Goal: Check status

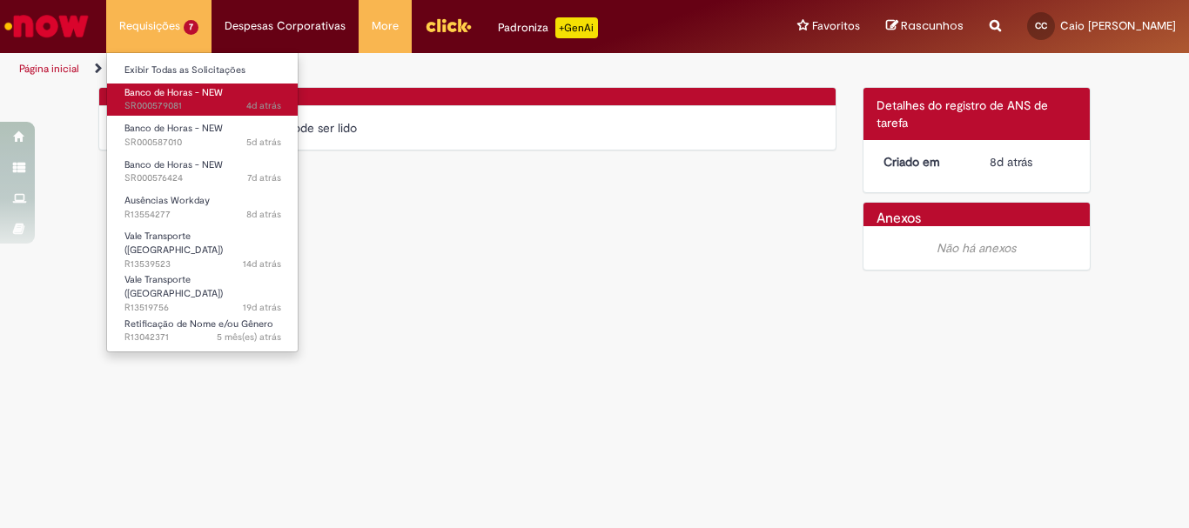
click at [216, 113] on span "4d atrás 4 dias atrás SR000579081" at bounding box center [202, 106] width 157 height 14
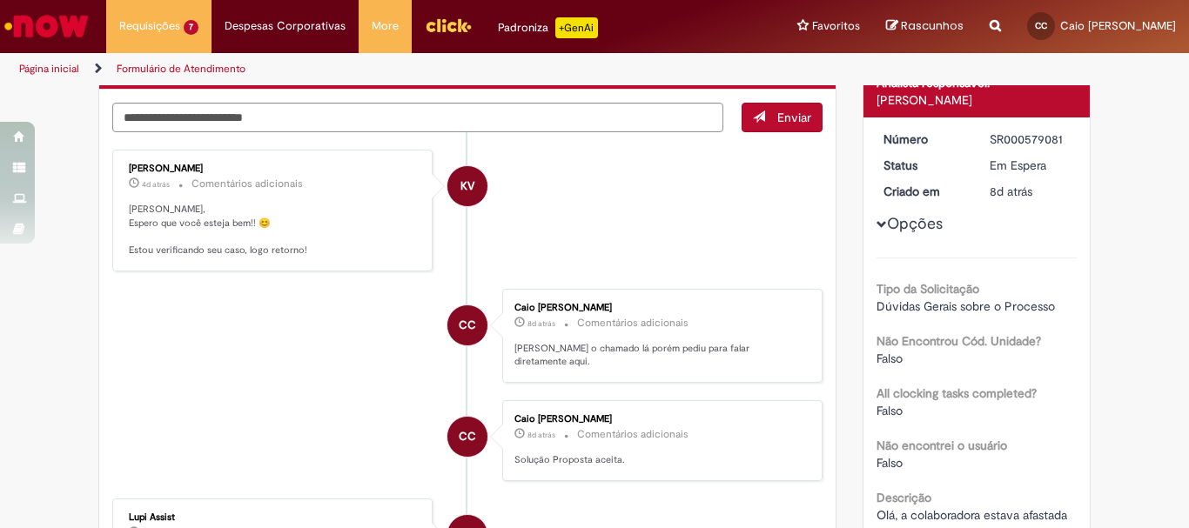
scroll to position [435, 0]
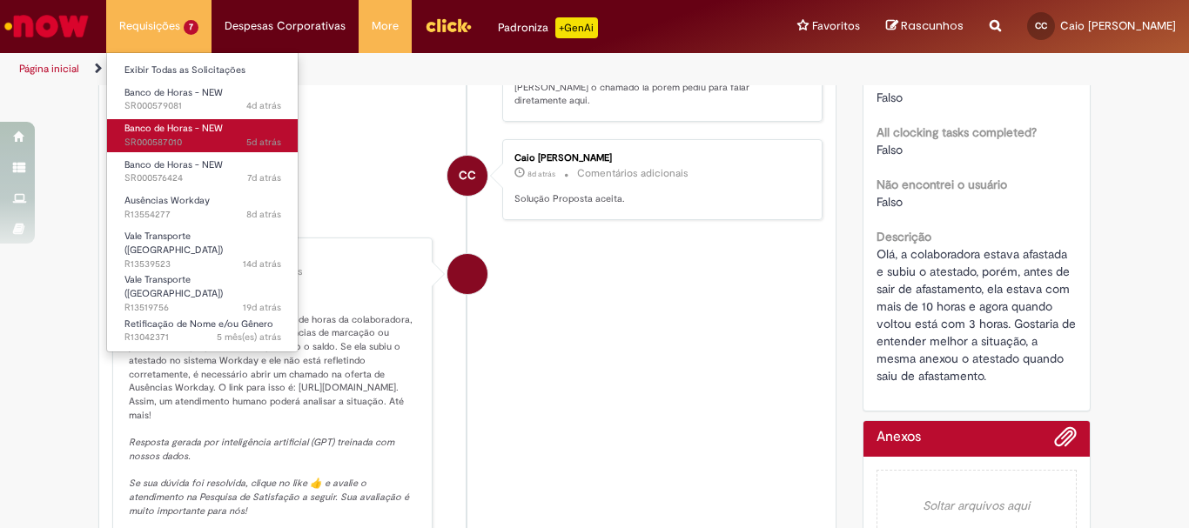
click at [219, 134] on span "Banco de Horas - NEW" at bounding box center [173, 128] width 98 height 13
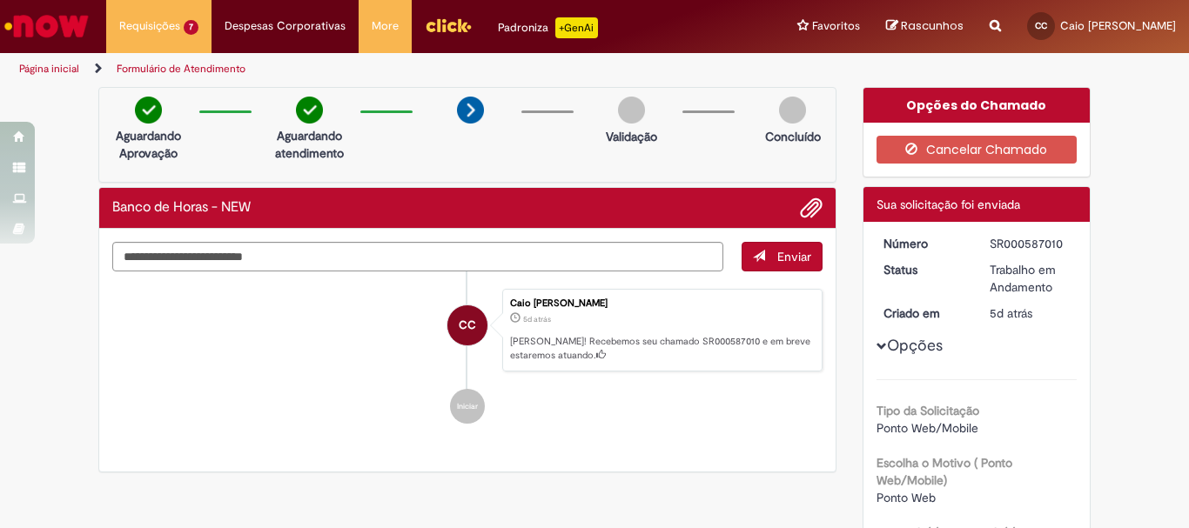
click at [74, 17] on img "Ir para a Homepage" at bounding box center [47, 26] width 90 height 35
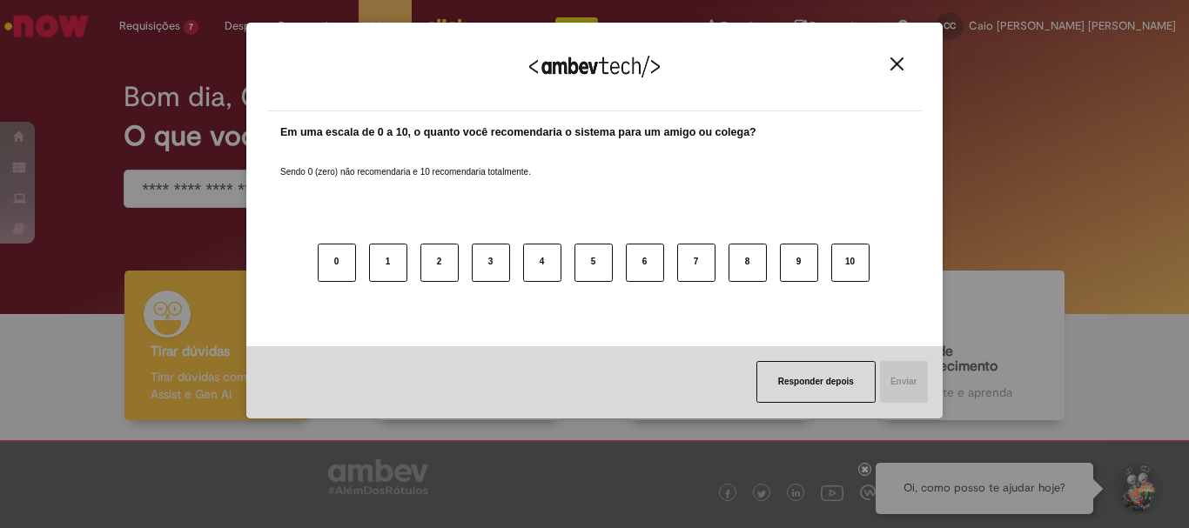
click at [900, 61] on img "Close" at bounding box center [896, 63] width 13 height 13
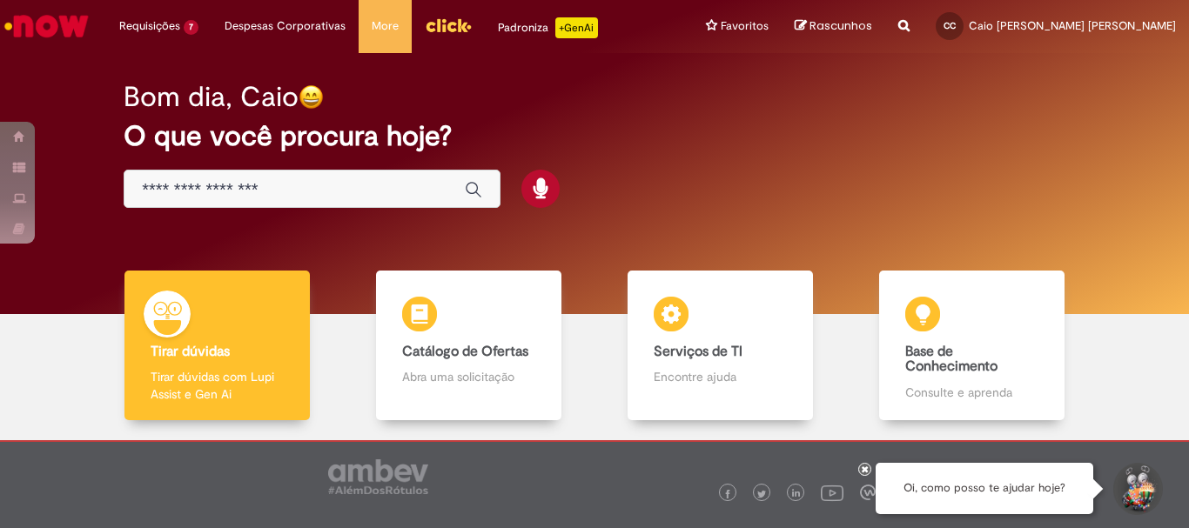
click at [439, 28] on img "Menu Cabeçalho" at bounding box center [448, 25] width 47 height 26
click at [448, 24] on img "Menu Cabeçalho" at bounding box center [448, 25] width 47 height 26
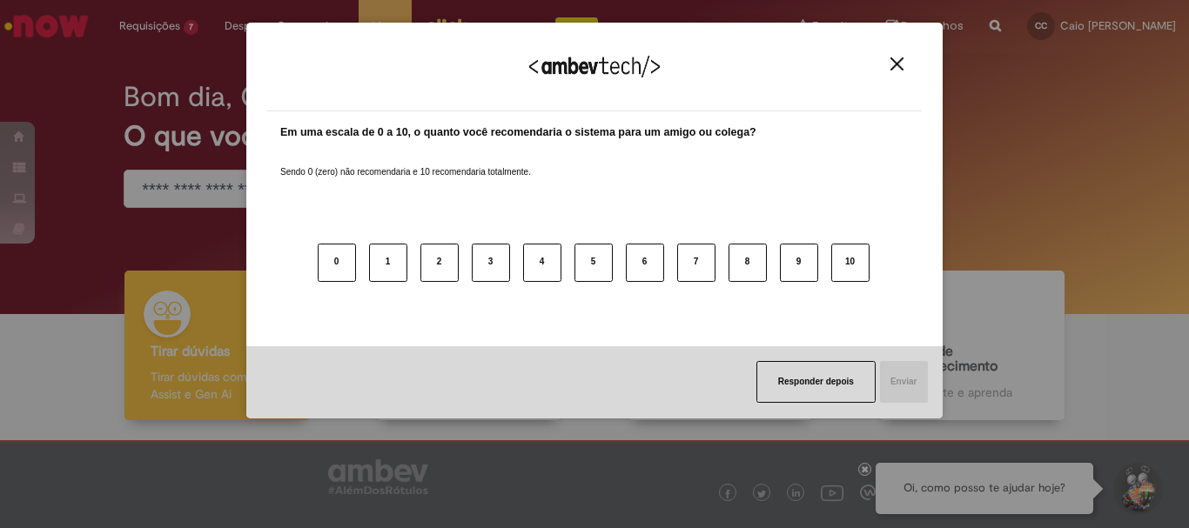
click at [894, 63] on img "Close" at bounding box center [896, 63] width 13 height 13
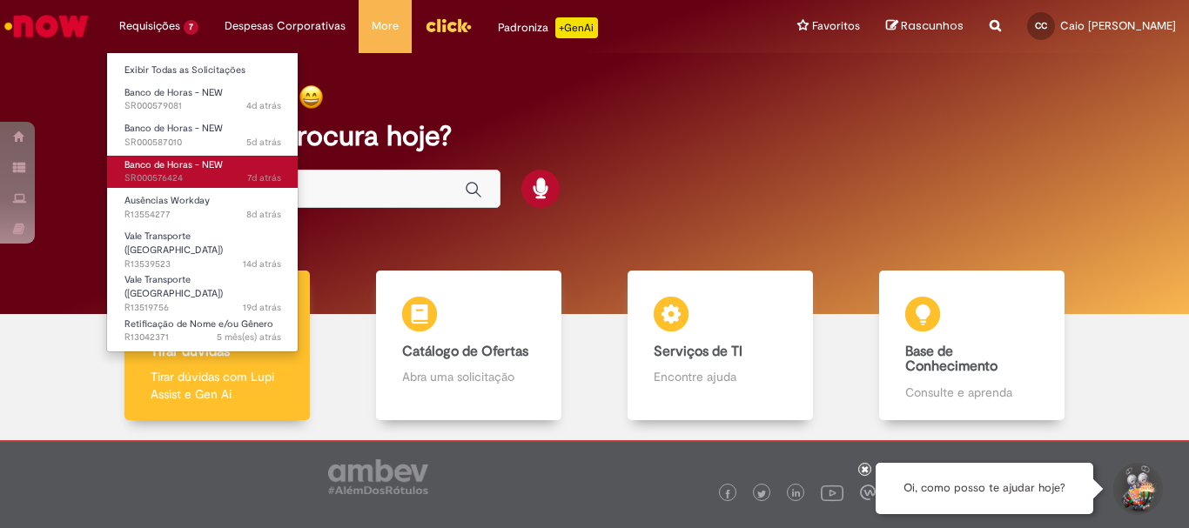
click at [207, 175] on span "7d atrás 7 dias atrás SR000576424" at bounding box center [202, 178] width 157 height 14
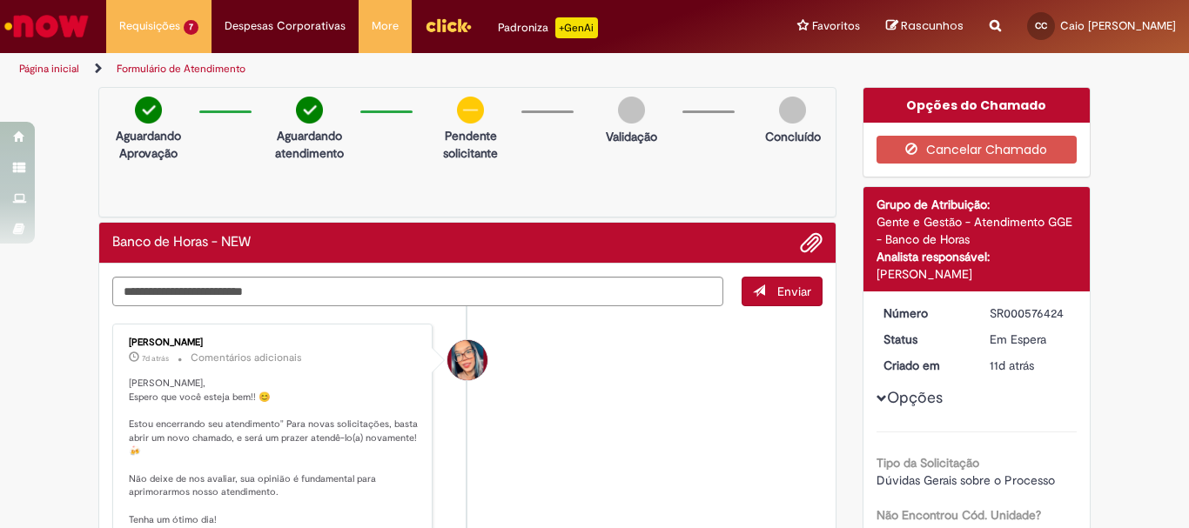
scroll to position [87, 0]
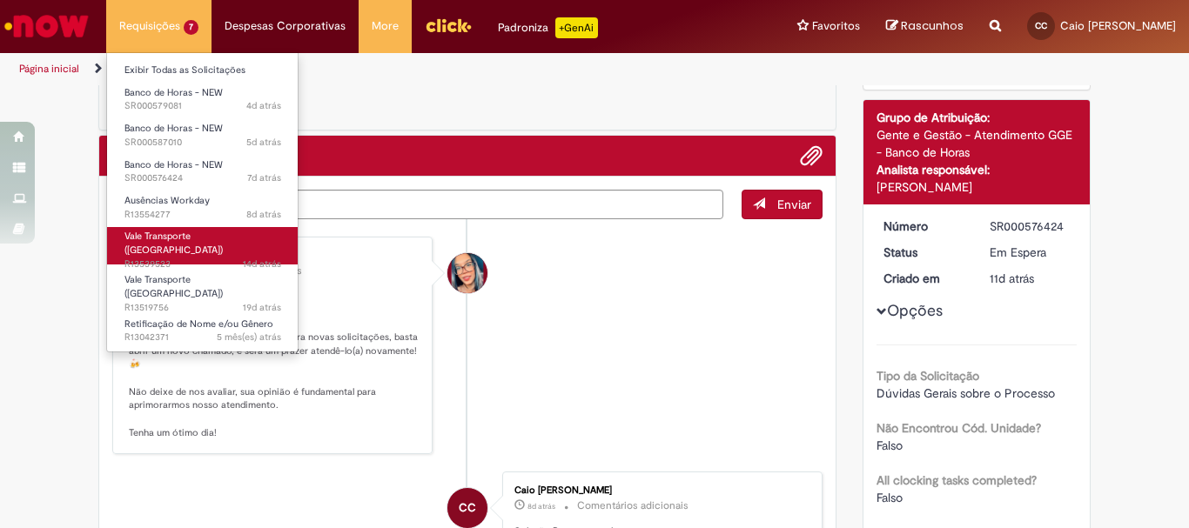
click at [208, 258] on span "14d atrás 14 dias atrás R13539523" at bounding box center [202, 265] width 157 height 14
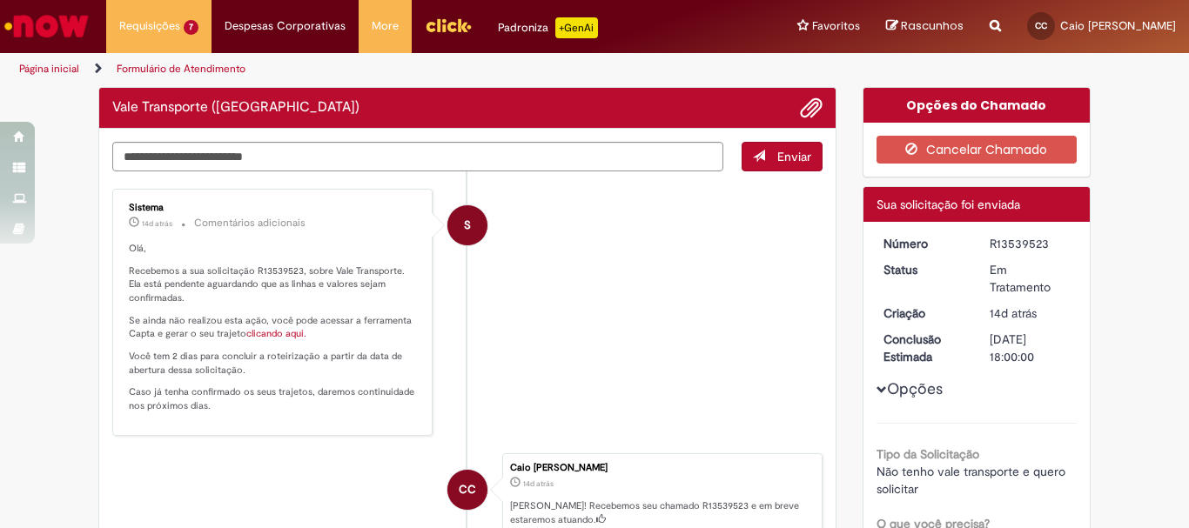
click at [608, 298] on li "S Sistema 14d atrás 14 dias atrás Comentários adicionais Olá, Recebemos a sua s…" at bounding box center [467, 312] width 710 height 247
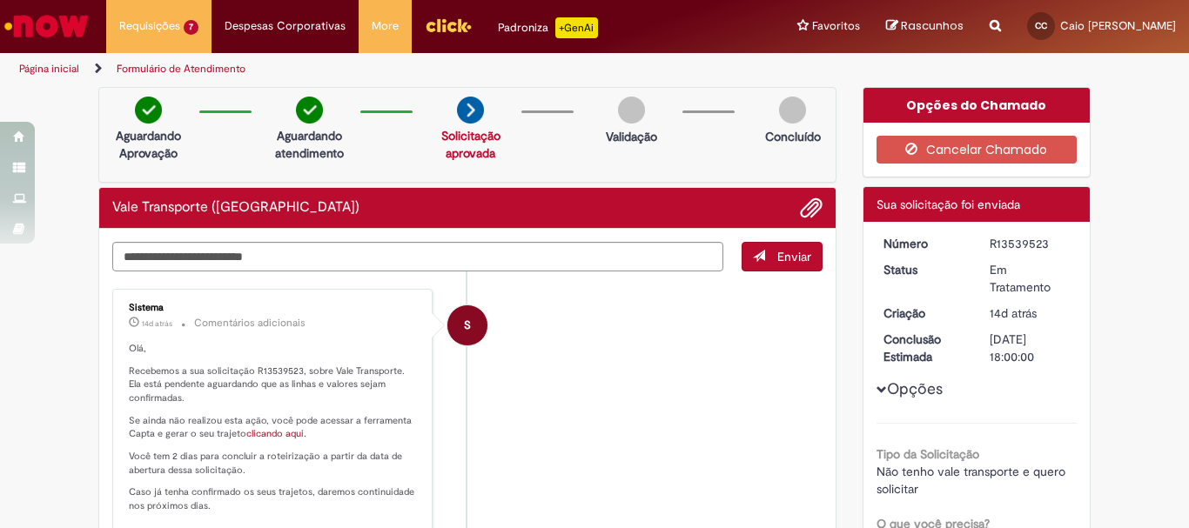
scroll to position [174, 0]
